Goal: Task Accomplishment & Management: Manage account settings

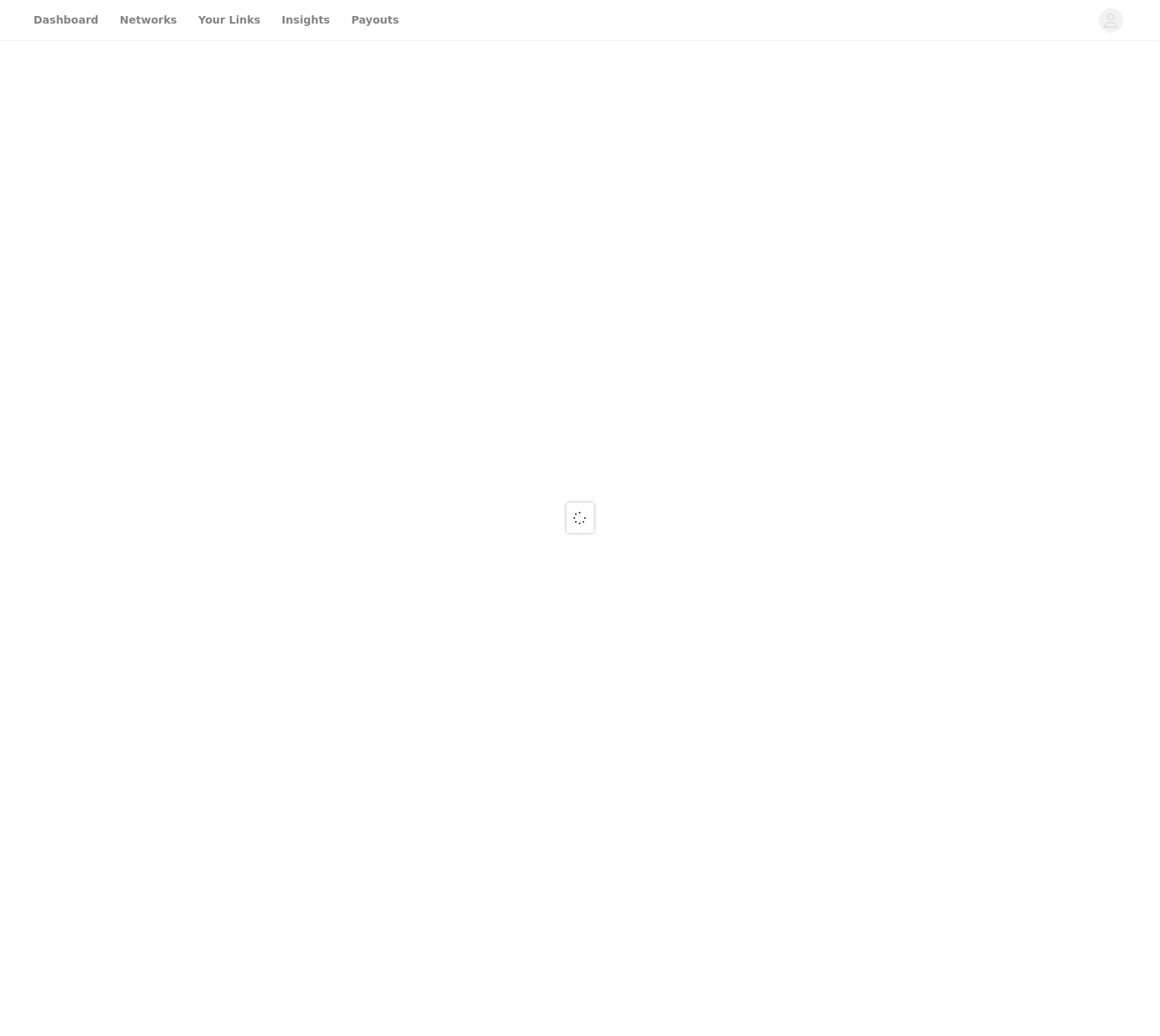
click at [339, 18] on div at bounding box center [580, 518] width 1160 height 1036
click at [338, 18] on div at bounding box center [580, 518] width 1160 height 1036
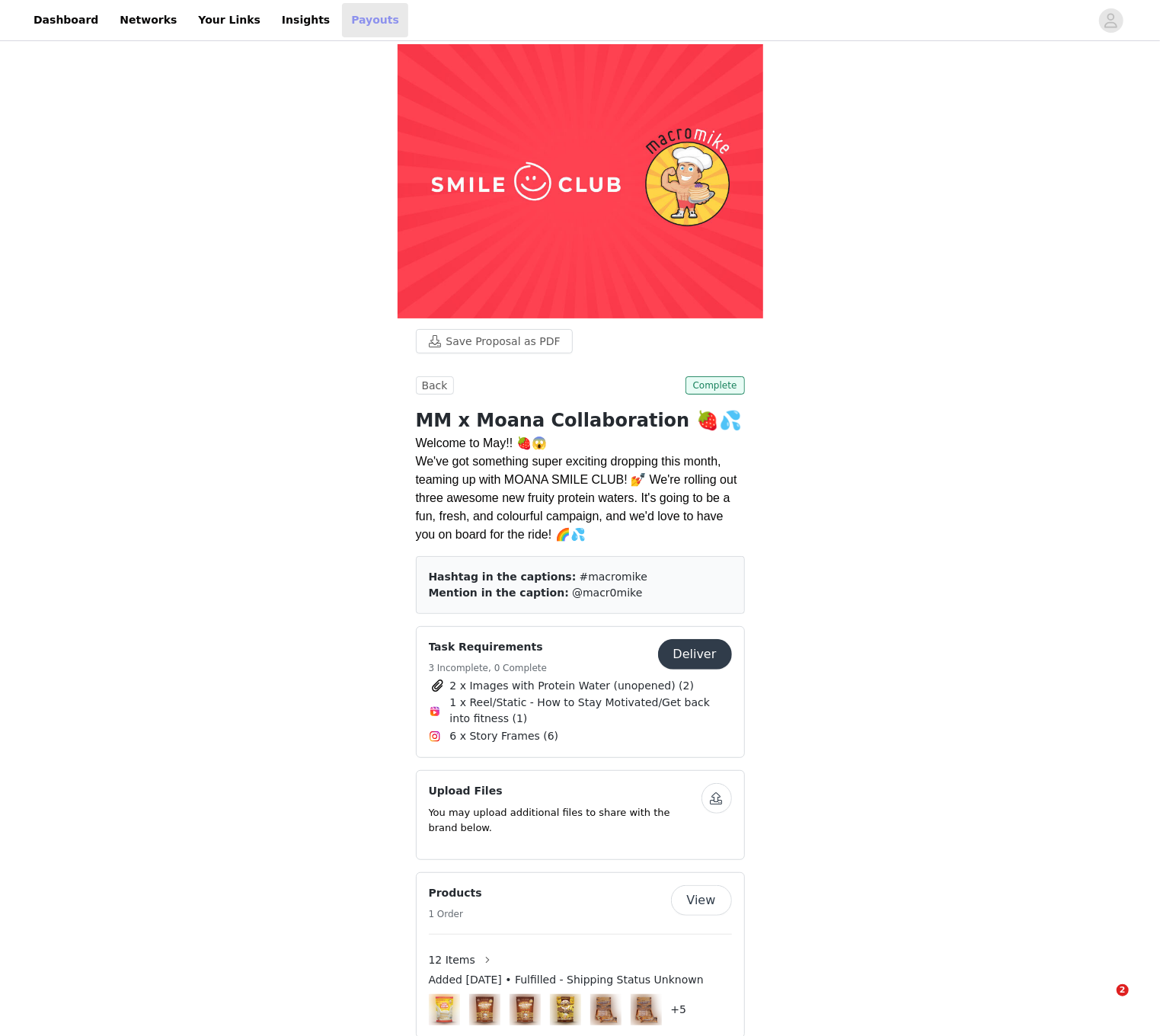
click at [342, 20] on link "Payouts" at bounding box center [375, 20] width 66 height 34
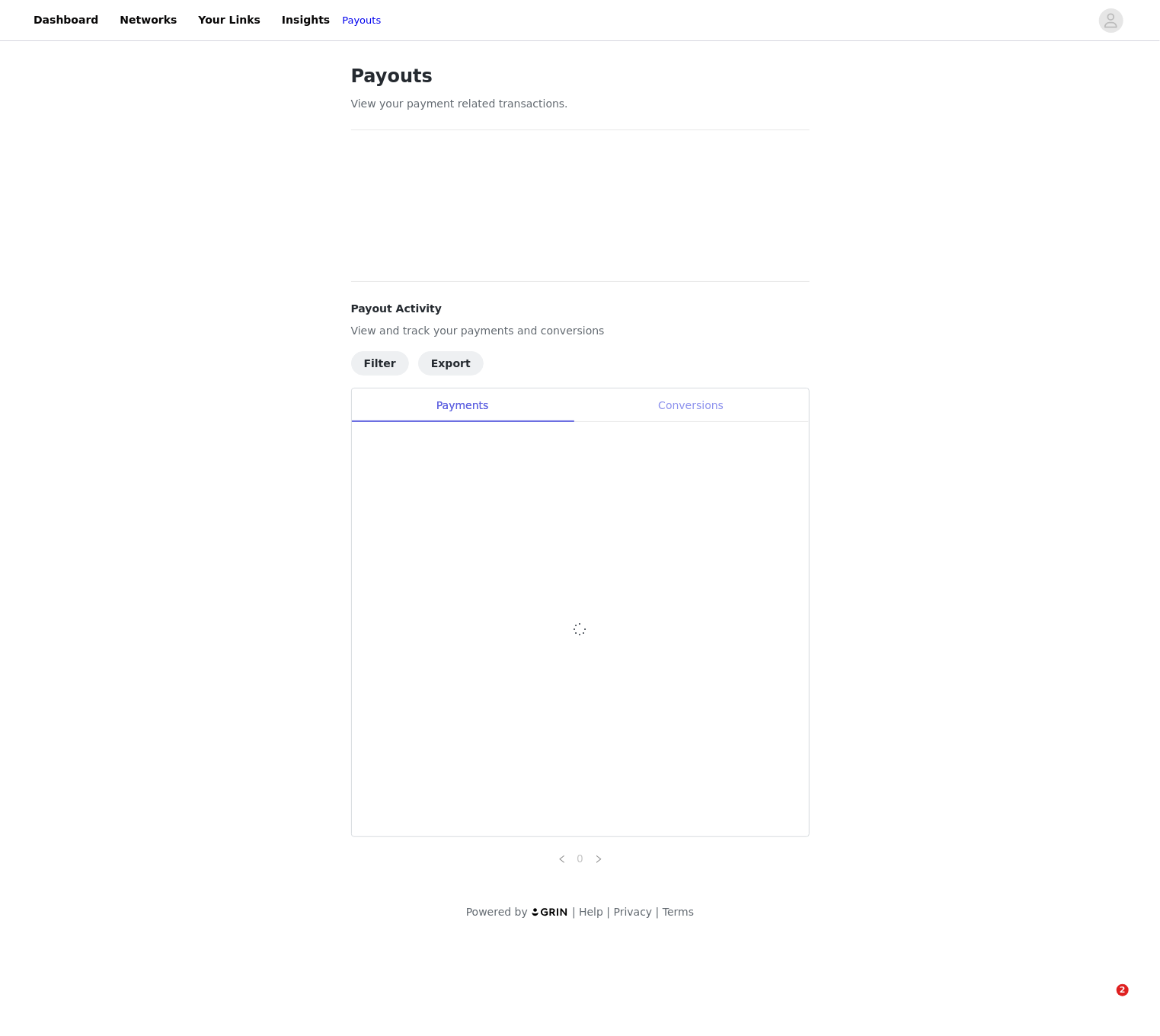
click at [707, 410] on div "Conversions" at bounding box center [691, 405] width 235 height 34
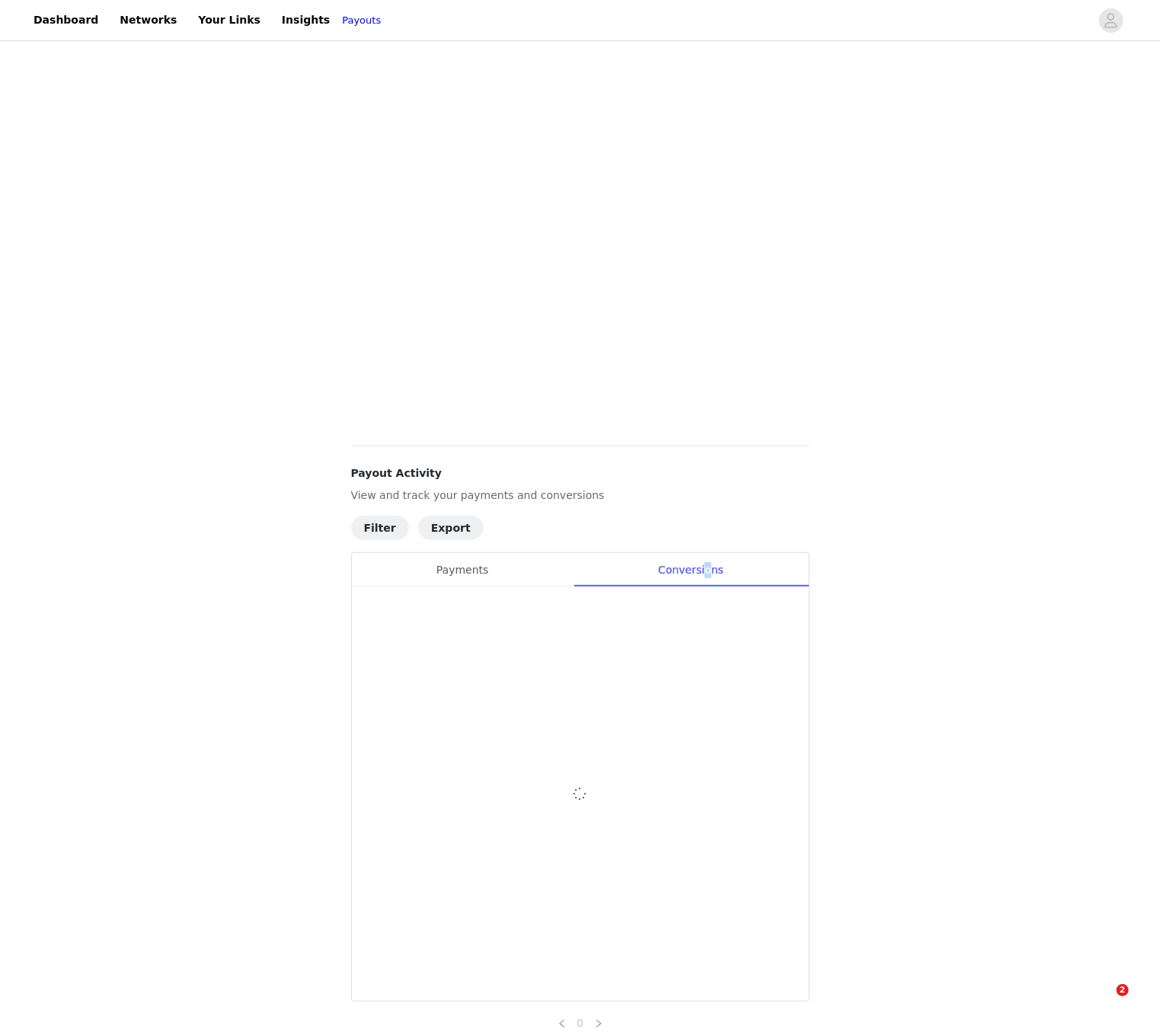
scroll to position [393, 0]
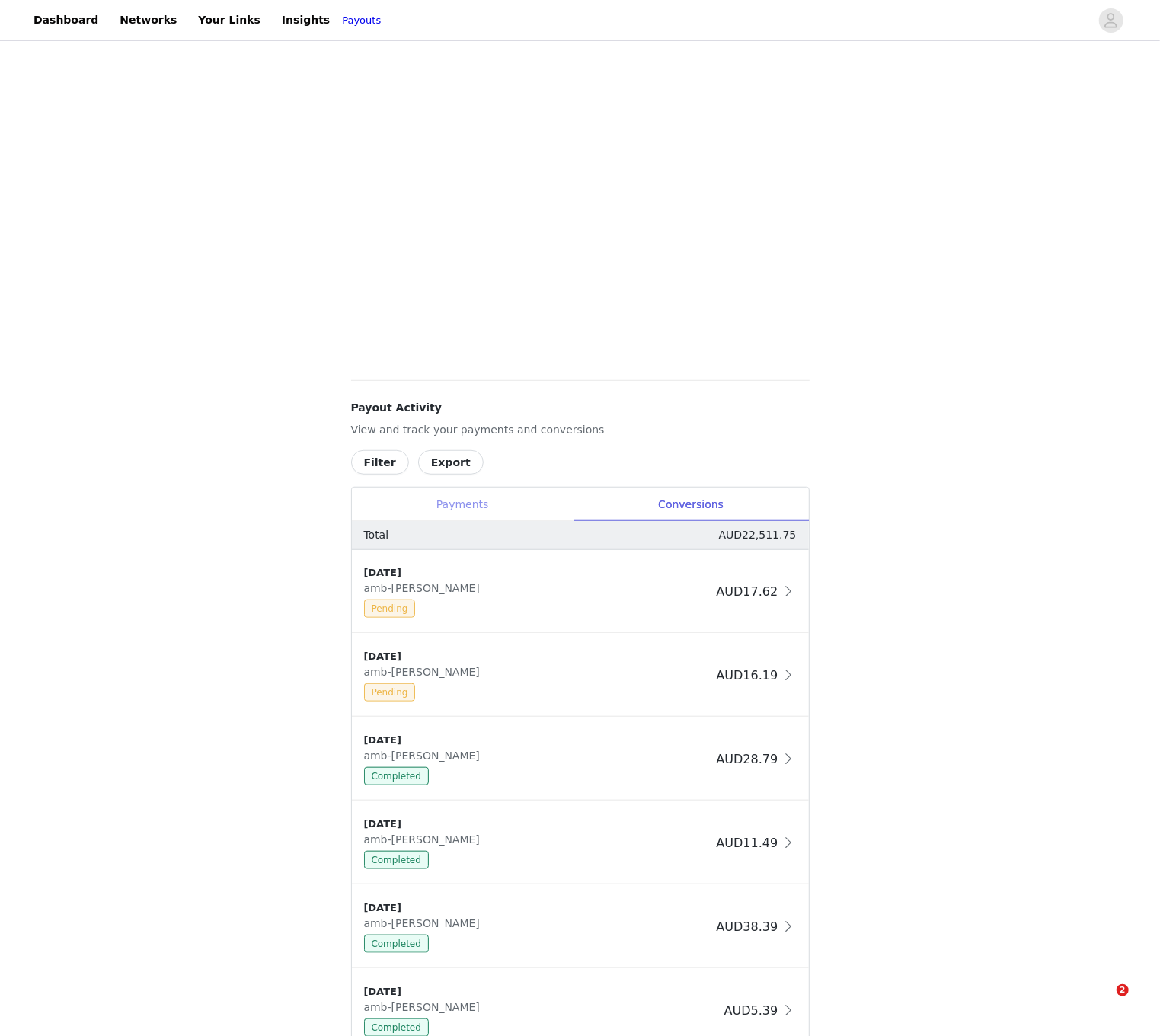
click at [464, 510] on div "Payments" at bounding box center [463, 505] width 222 height 34
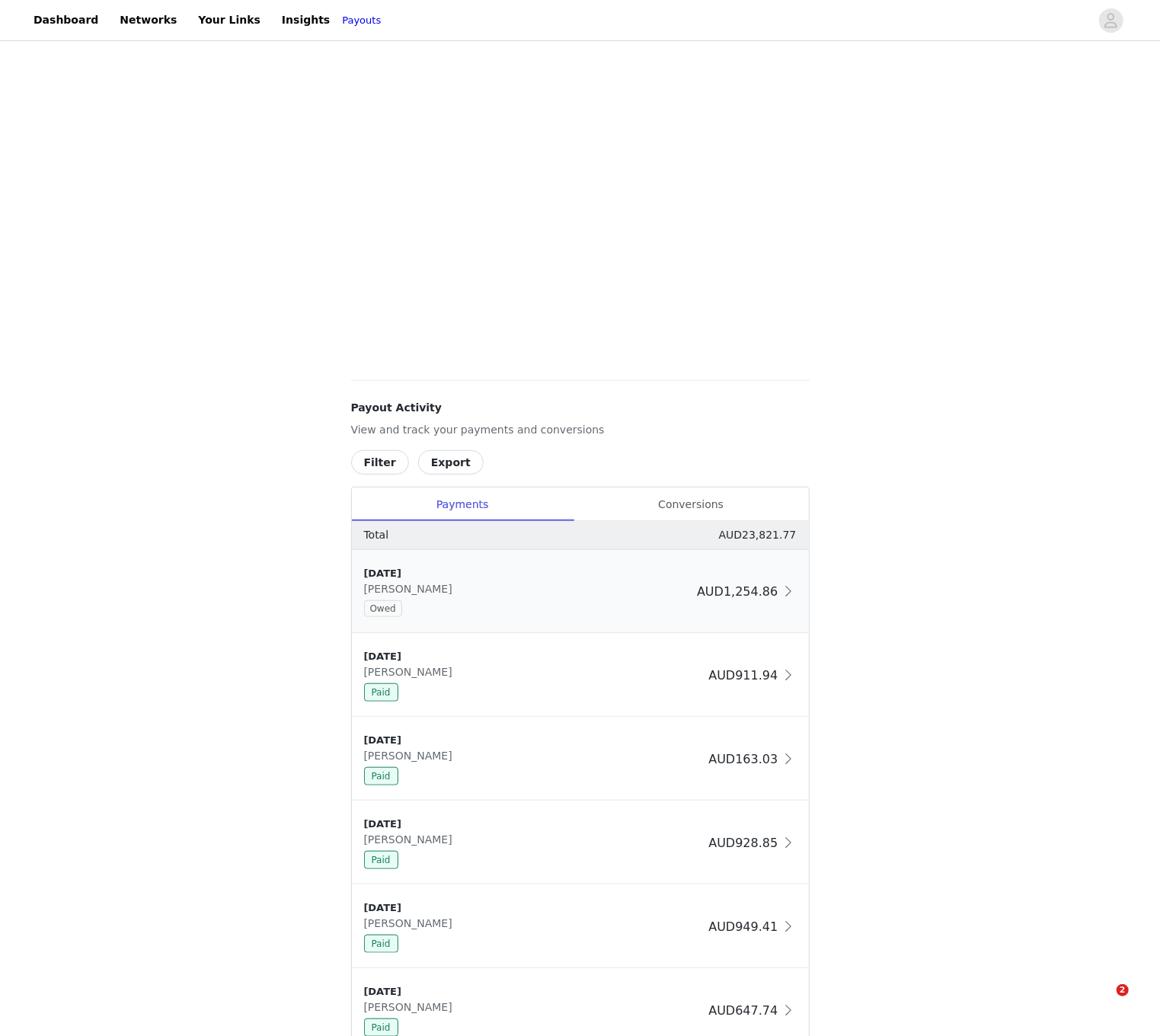
click at [480, 552] on div "[DATE] Macro [PERSON_NAME] AUD1,254.86" at bounding box center [580, 591] width 457 height 83
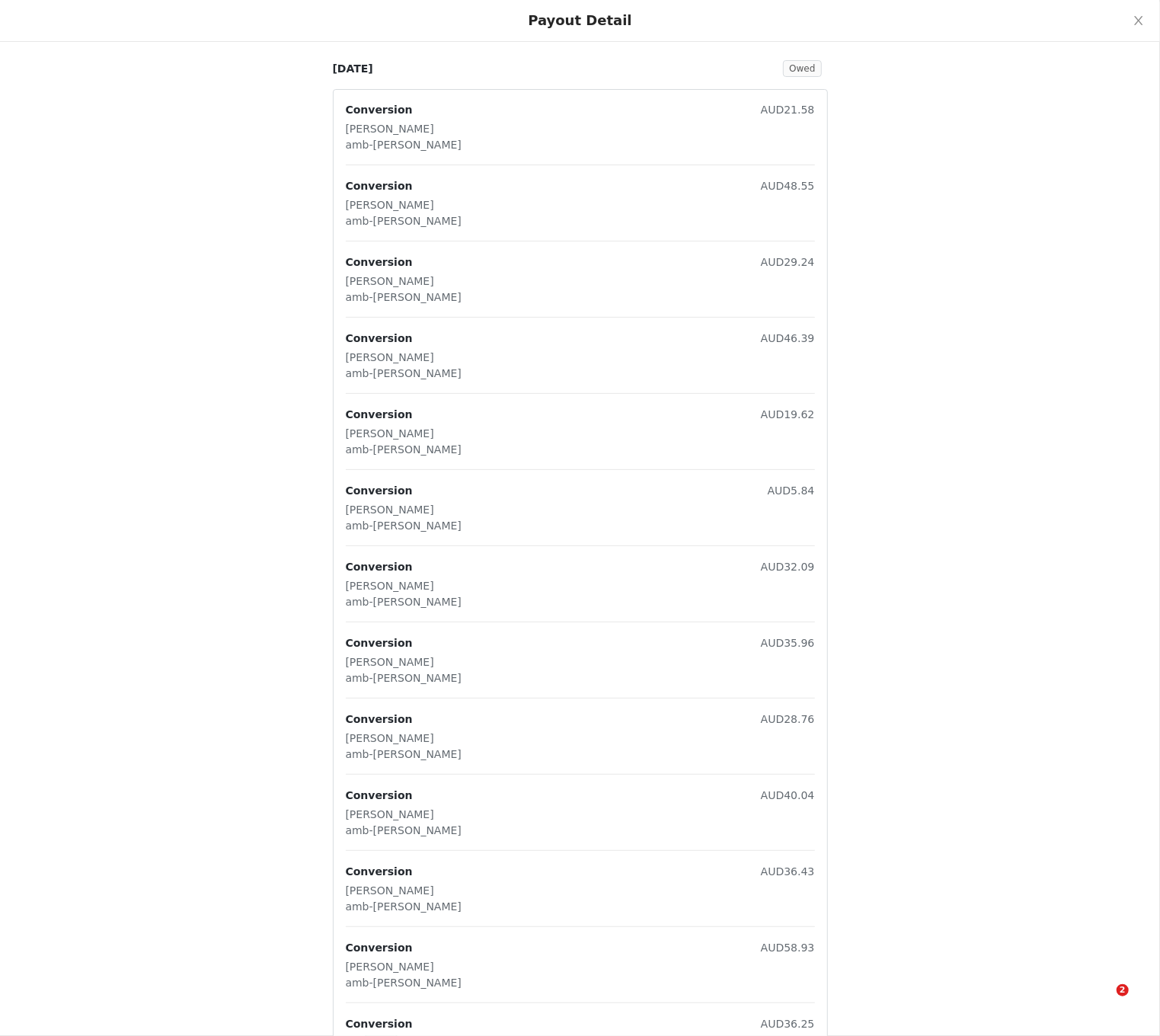
scroll to position [0, 0]
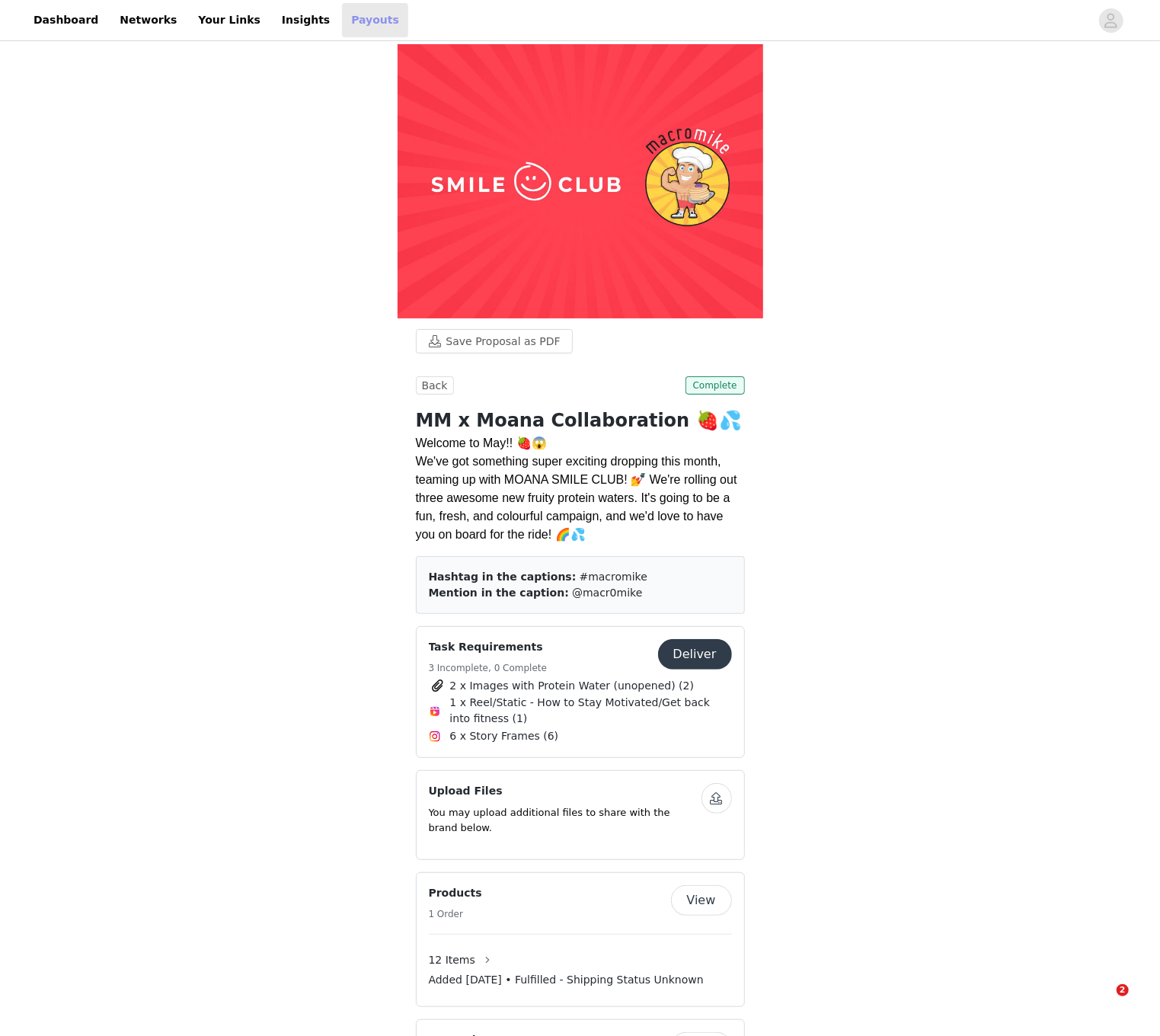
drag, startPoint x: 372, startPoint y: 37, endPoint x: 347, endPoint y: 27, distance: 26.9
click at [370, 36] on header "Dashboard Networks Your Links Insights Payouts" at bounding box center [580, 20] width 1160 height 41
click at [347, 27] on link "Payouts" at bounding box center [375, 20] width 66 height 34
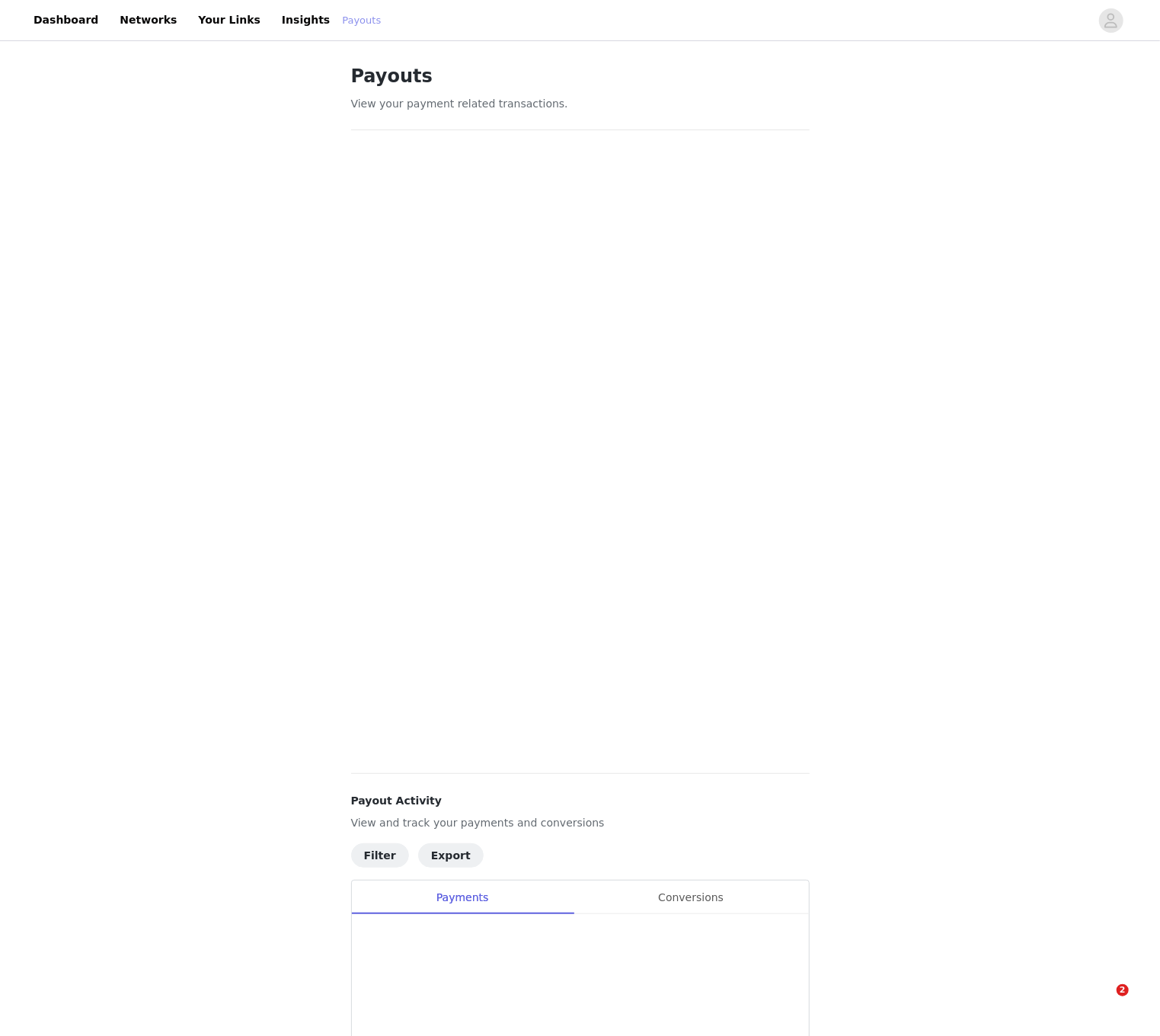
scroll to position [390, 0]
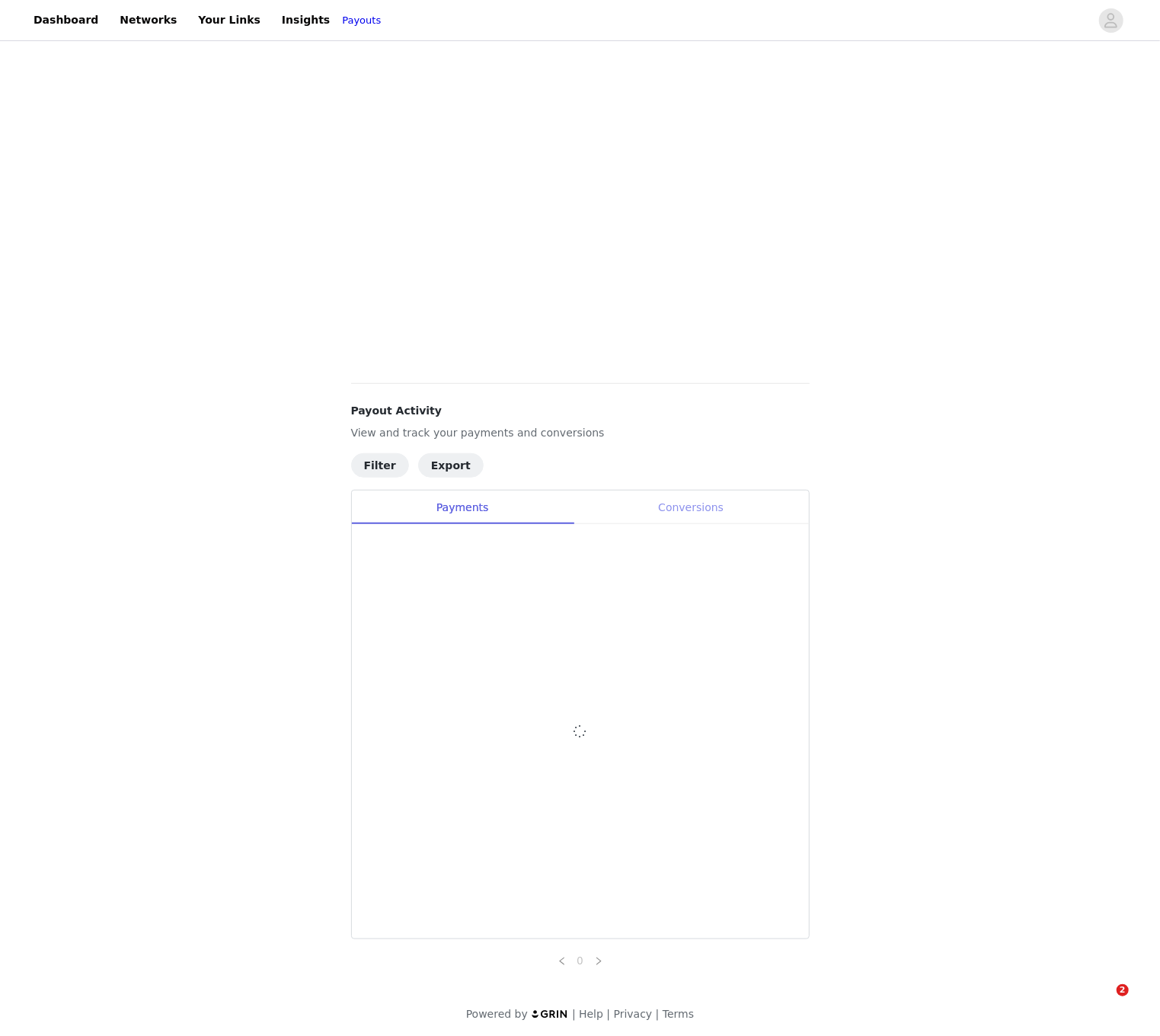
click at [688, 519] on div "Conversions" at bounding box center [691, 508] width 235 height 34
